Goal: Information Seeking & Learning: Learn about a topic

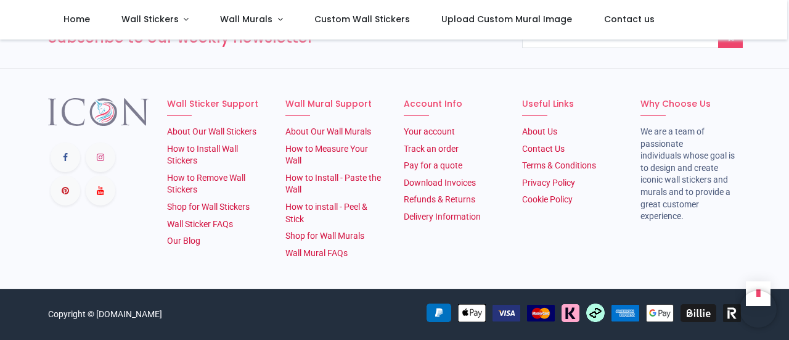
scroll to position [2475, 0]
click at [217, 133] on link "About Our Wall Stickers" at bounding box center [211, 131] width 89 height 10
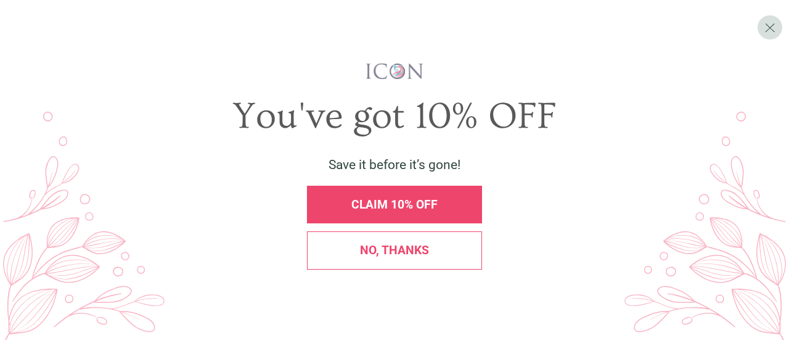
click at [408, 207] on span "CLAIM 10% OFF" at bounding box center [394, 204] width 86 height 14
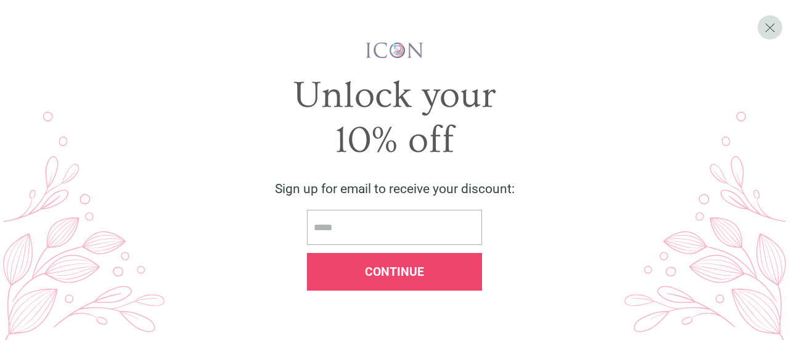
click at [409, 277] on span "Continue" at bounding box center [394, 271] width 59 height 14
